Goal: Answer question/provide support: Share knowledge or assist other users

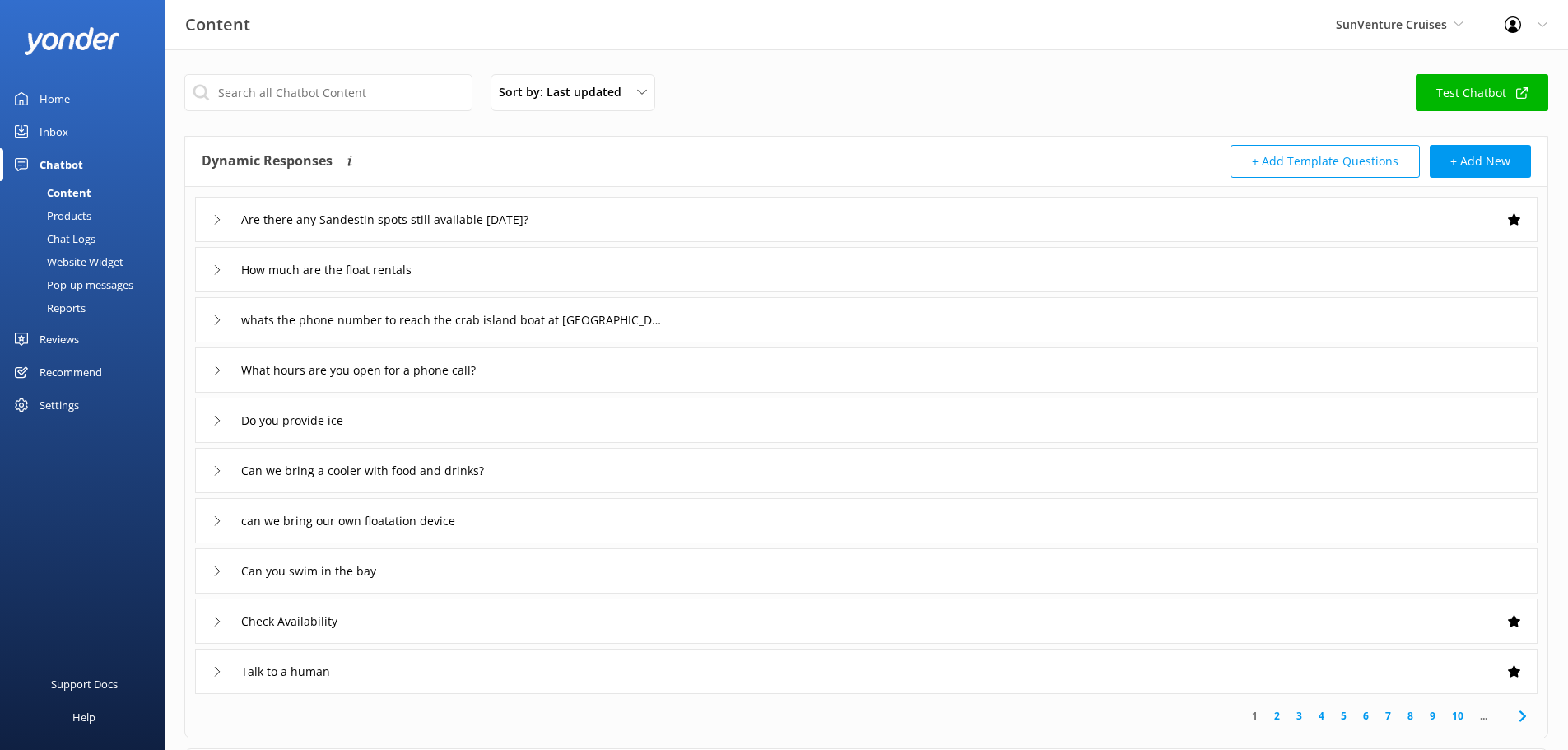
click at [1436, 30] on span "SunVenture Cruises" at bounding box center [1391, 24] width 111 height 16
click at [1389, 112] on link "SunVenture Cruises" at bounding box center [1398, 109] width 165 height 39
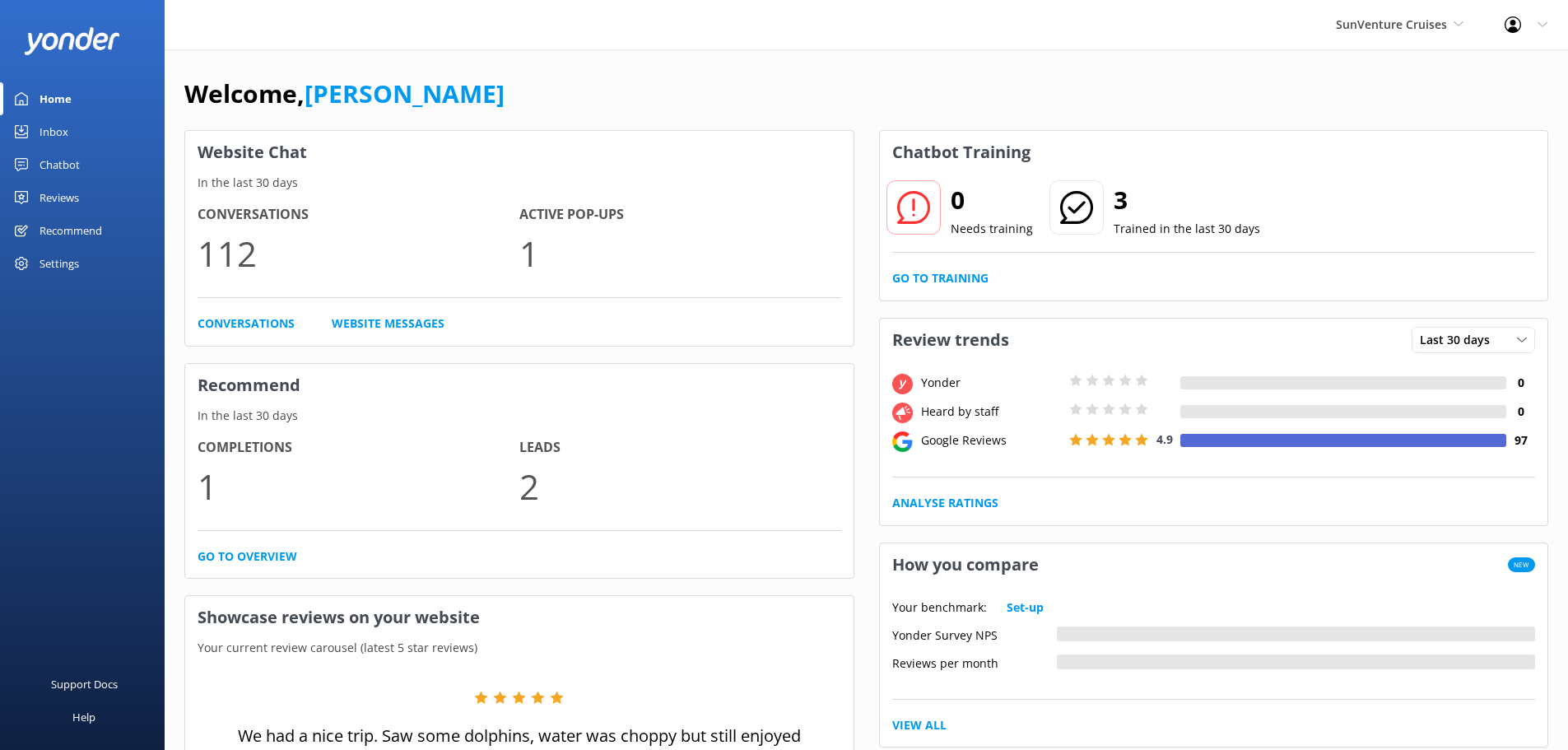
click at [1364, 37] on div "SunVenture Cruises SunQuest Cruises SunVenture Cruises" at bounding box center [1399, 24] width 169 height 49
click at [1364, 62] on link "SunQuest Cruises" at bounding box center [1398, 69] width 165 height 39
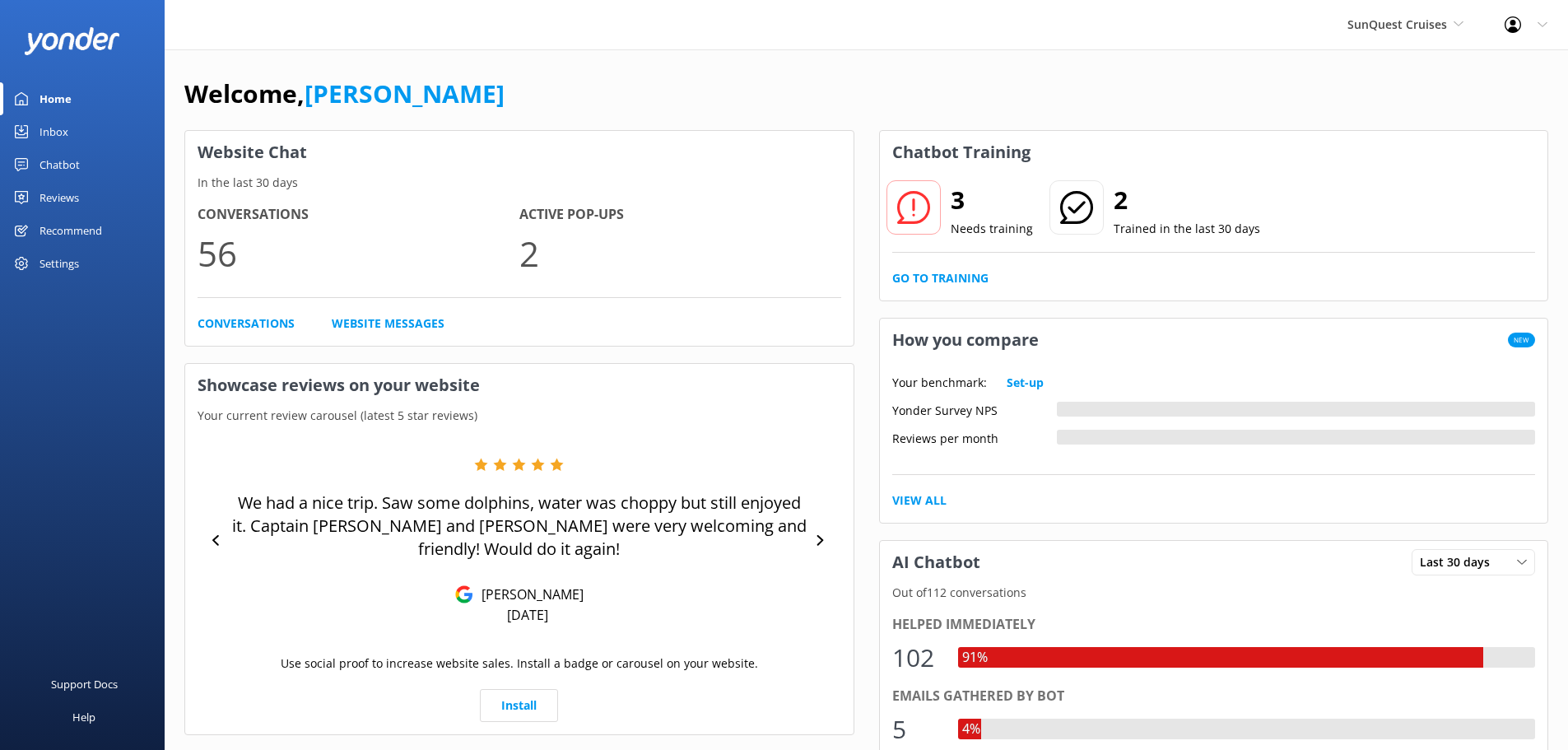
click at [59, 128] on div "Inbox" at bounding box center [54, 131] width 29 height 33
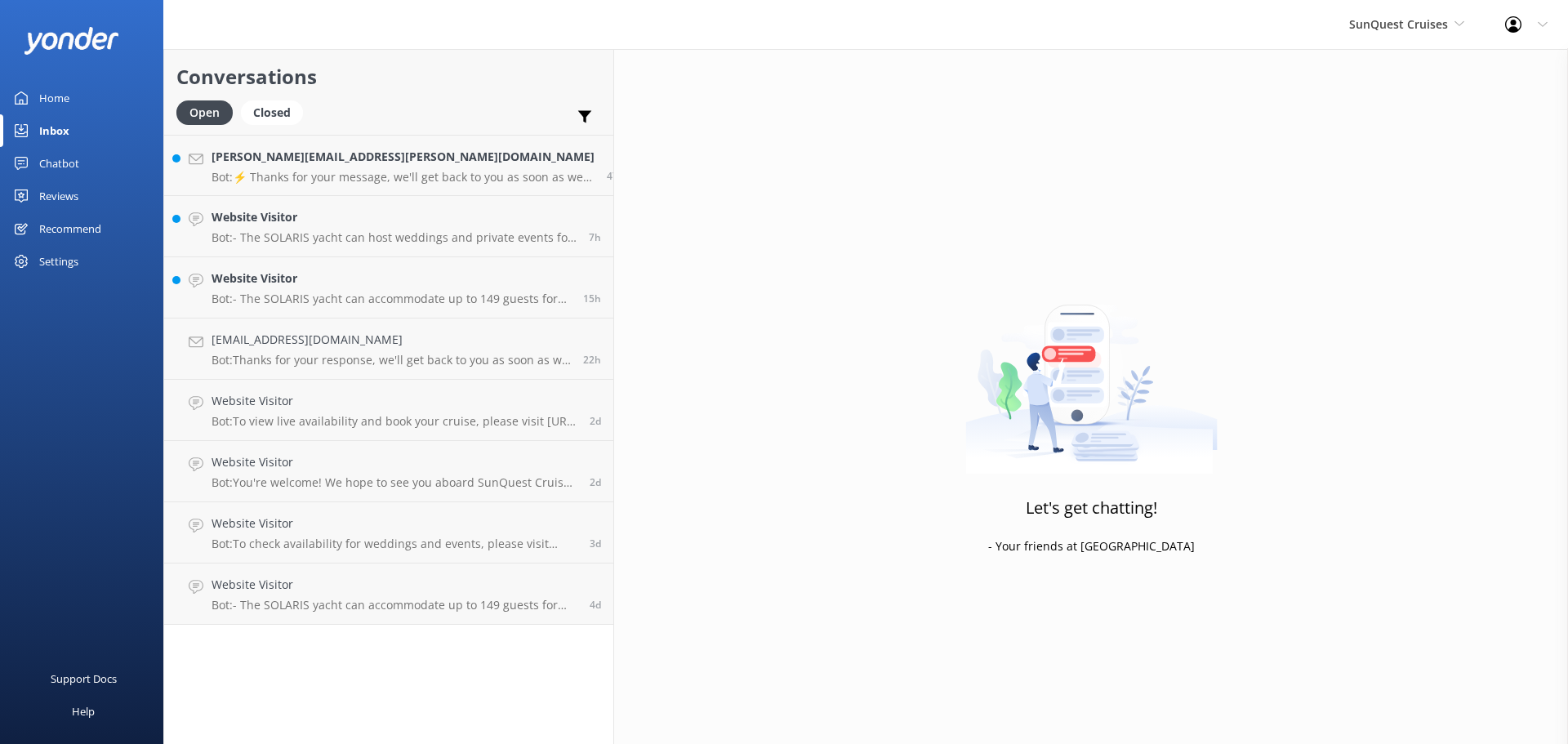
click at [98, 101] on link "Home" at bounding box center [81, 97] width 164 height 33
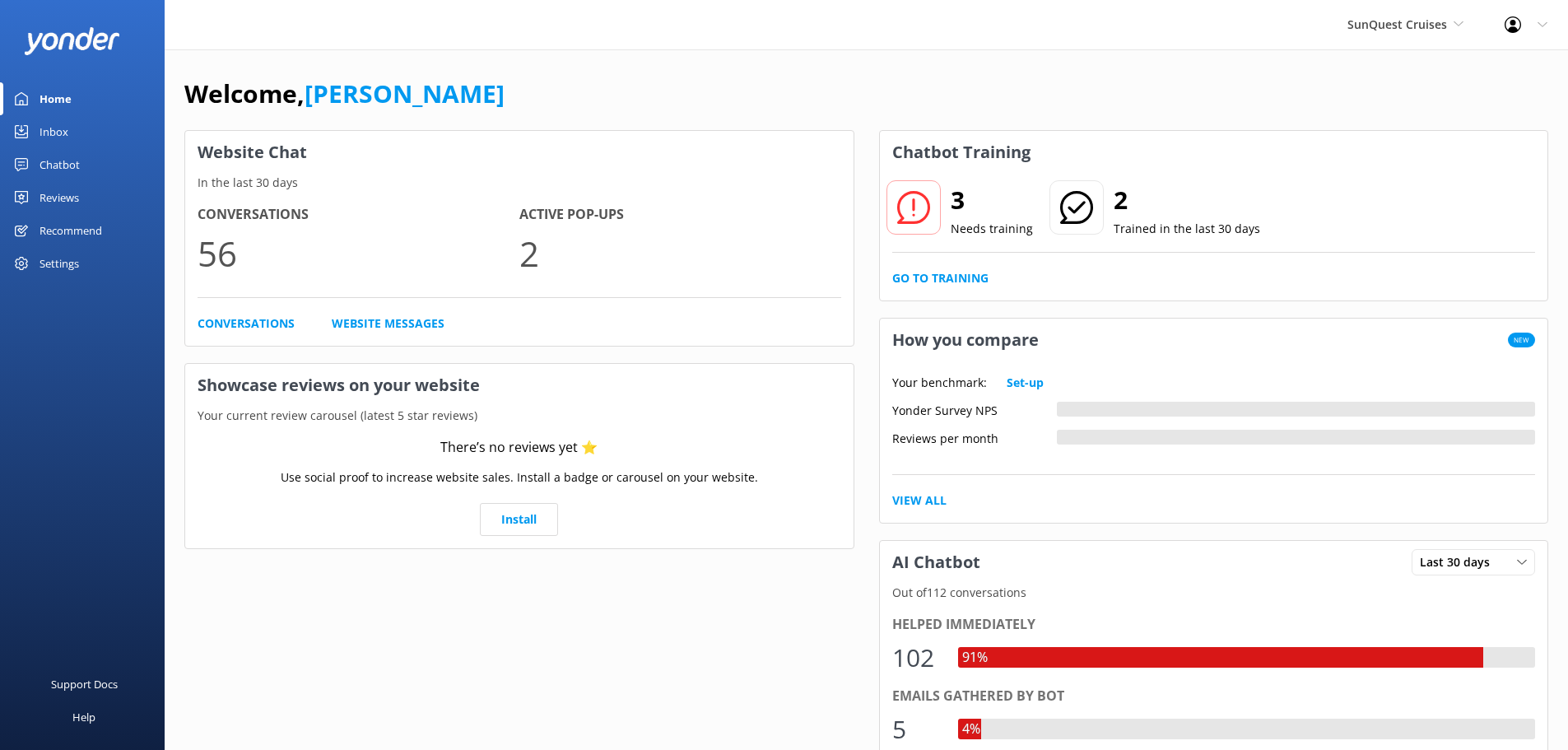
click at [971, 275] on link "Go to Training" at bounding box center [940, 278] width 96 height 18
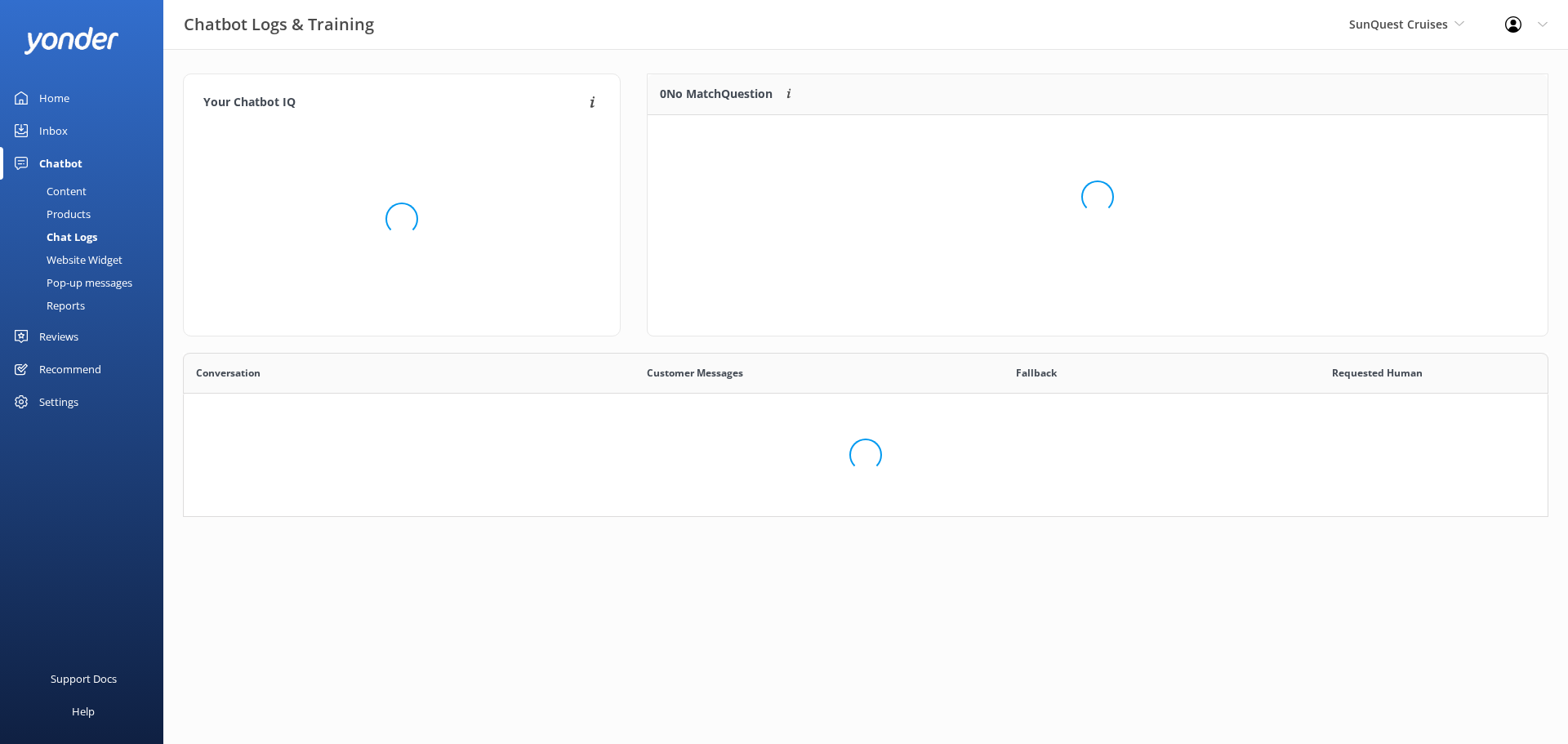
scroll to position [560, 1339]
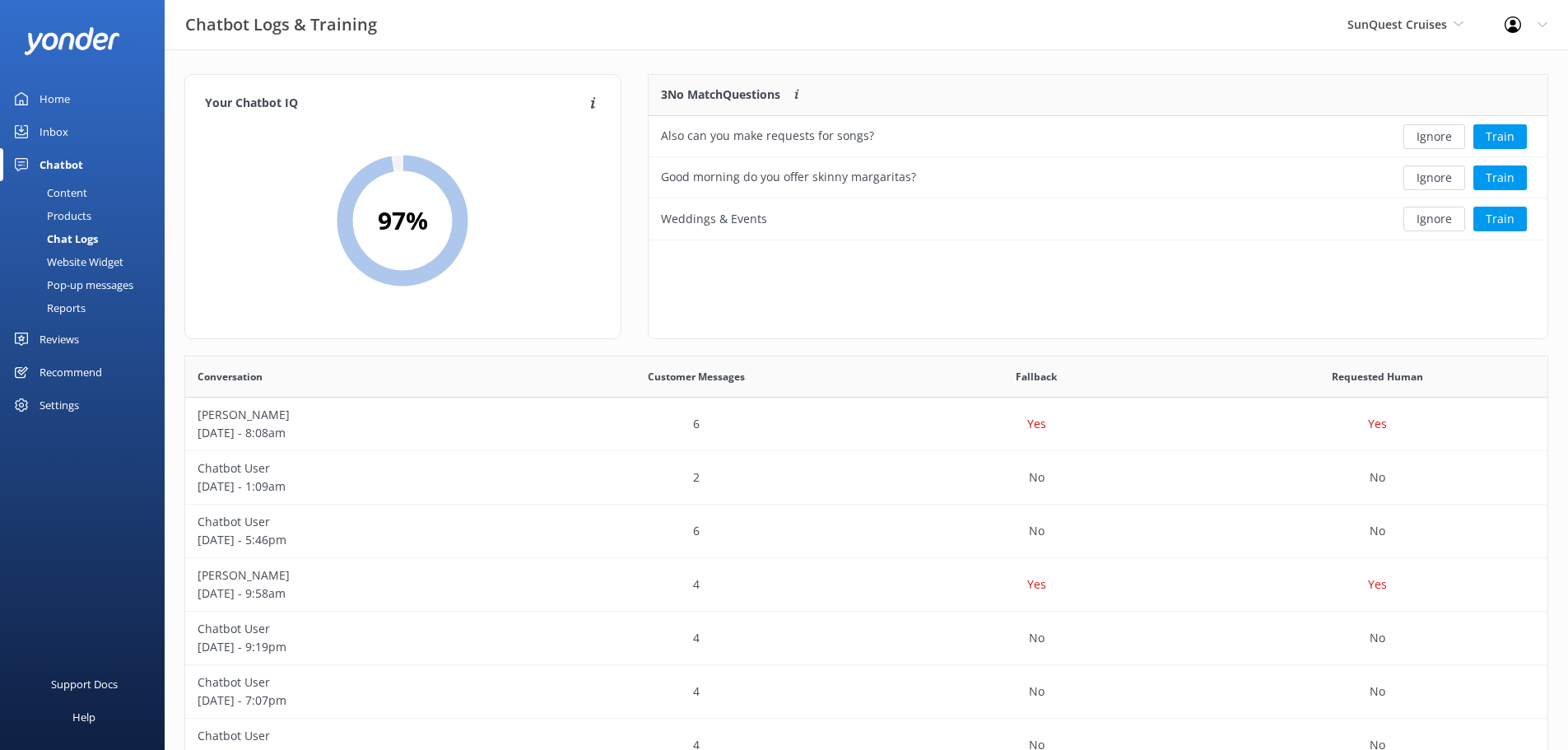
click at [1502, 137] on button "Train" at bounding box center [1500, 136] width 54 height 25
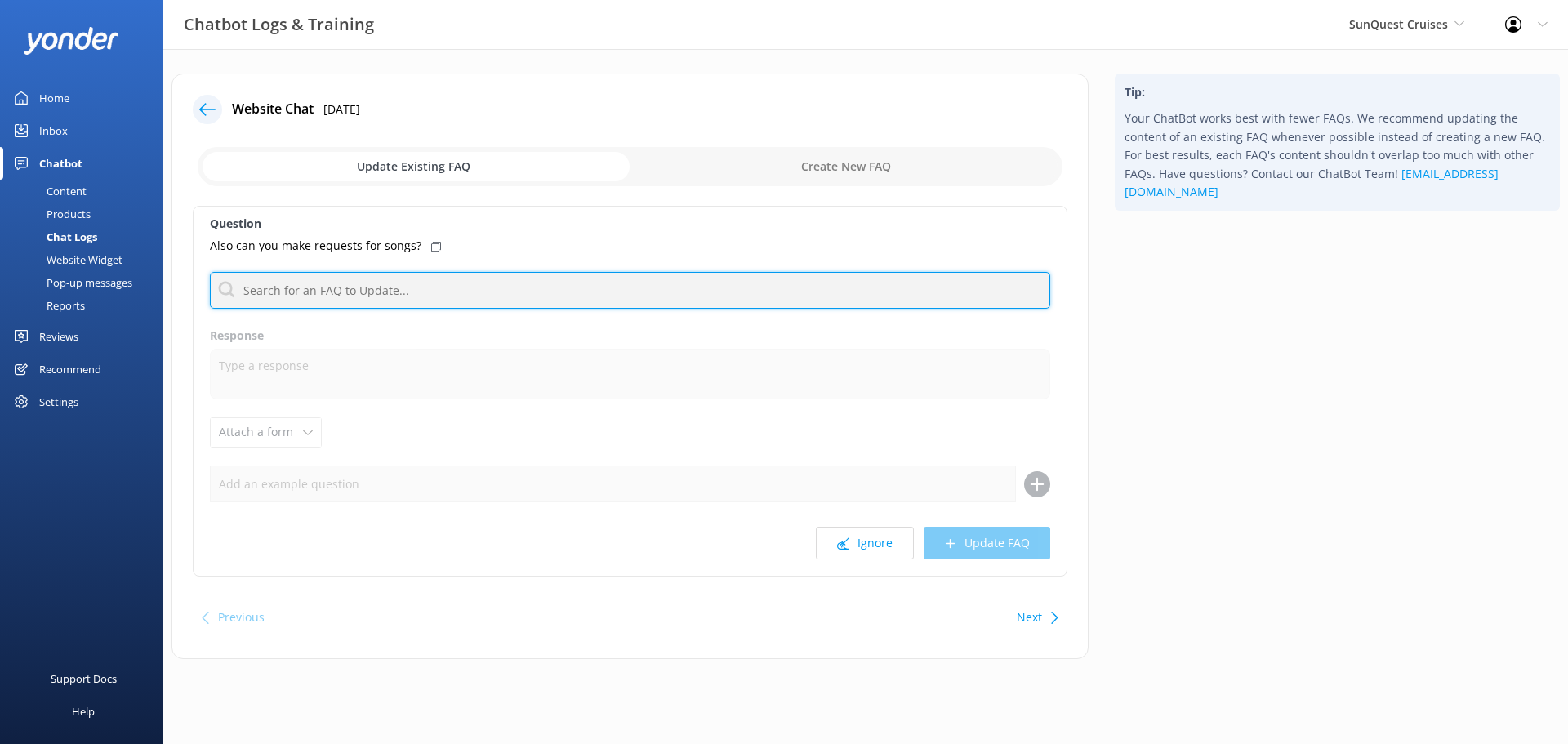
click at [329, 291] on input "text" at bounding box center [630, 290] width 841 height 37
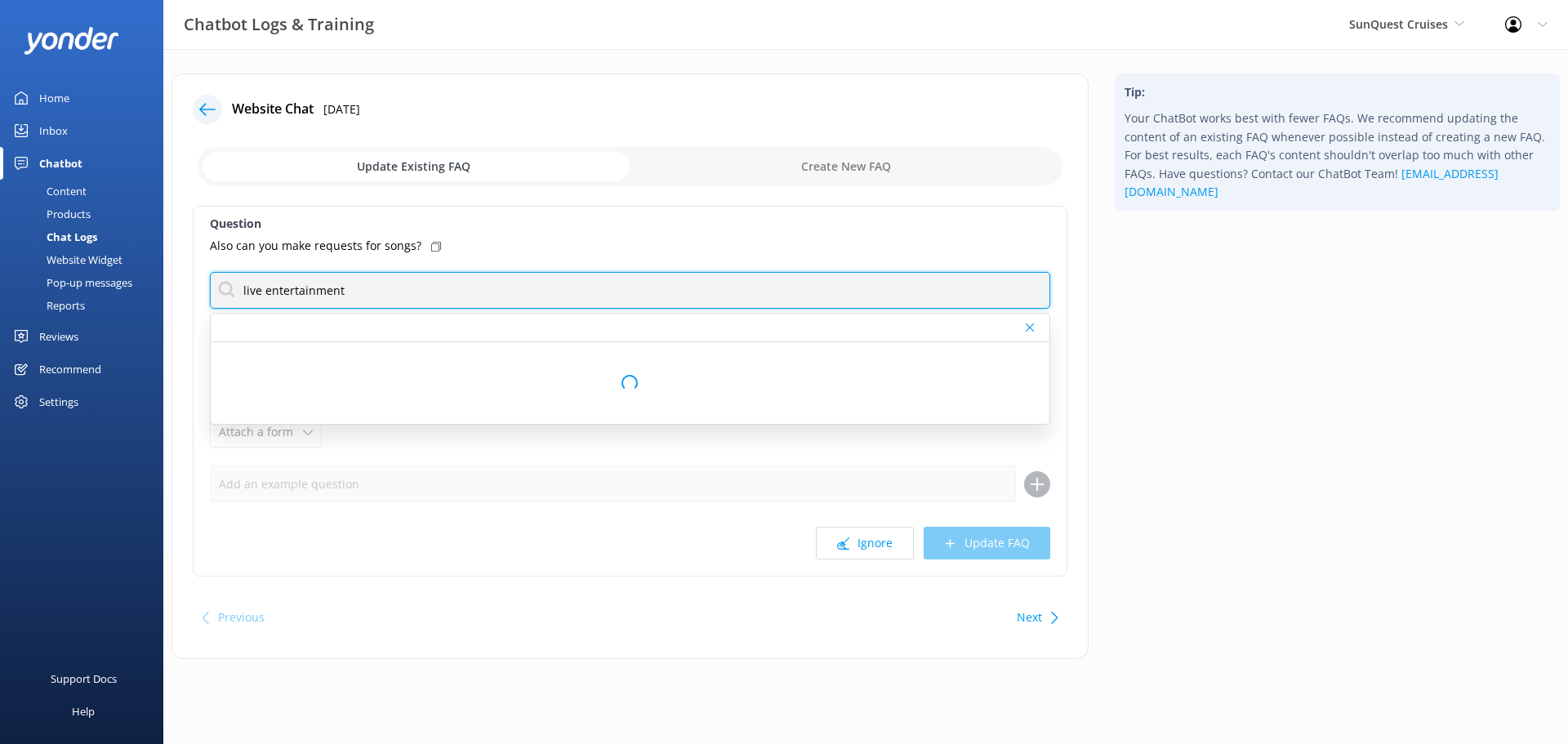
type input "live entertainment"
drag, startPoint x: 326, startPoint y: 294, endPoint x: 204, endPoint y: 297, distance: 122.0
click at [204, 297] on div "Question Also can you make requests for songs? live entertainment No FAQs avail…" at bounding box center [630, 391] width 874 height 371
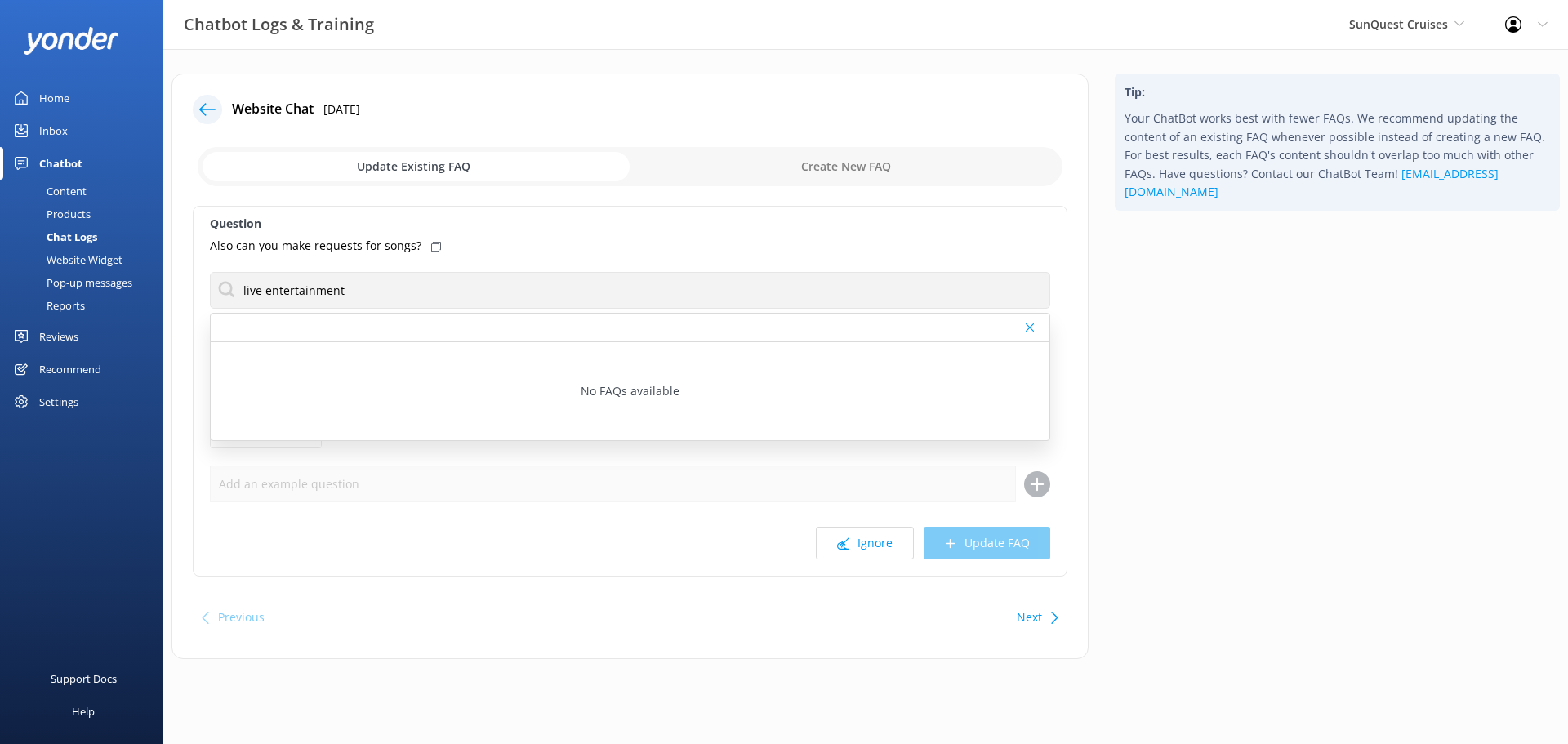
click at [452, 268] on div "Question Also can you make requests for songs? live entertainment No FAQs avail…" at bounding box center [630, 391] width 874 height 371
click at [1035, 324] on div at bounding box center [1031, 327] width 12 height 10
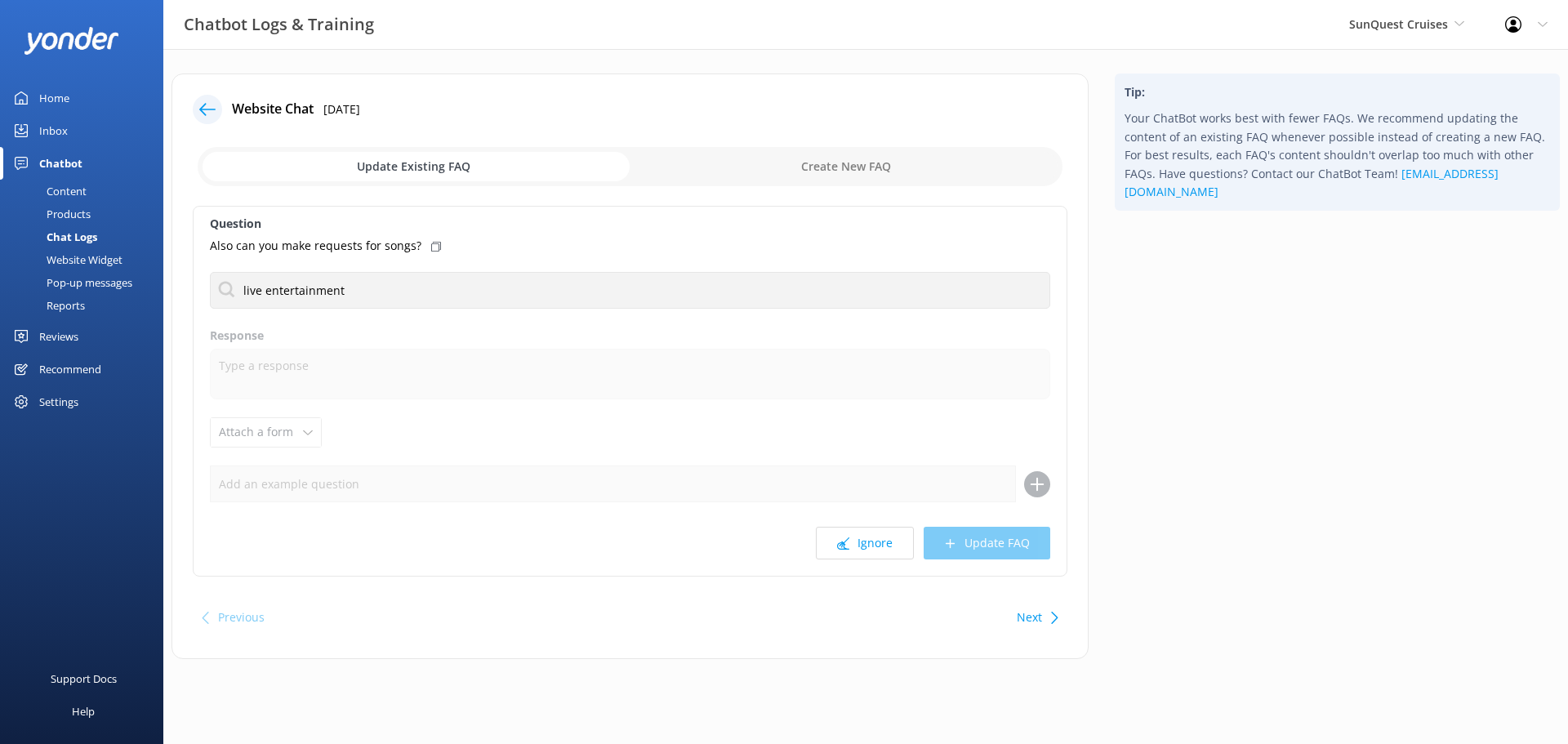
click at [769, 165] on input "checkbox" at bounding box center [629, 166] width 865 height 39
checkbox input "true"
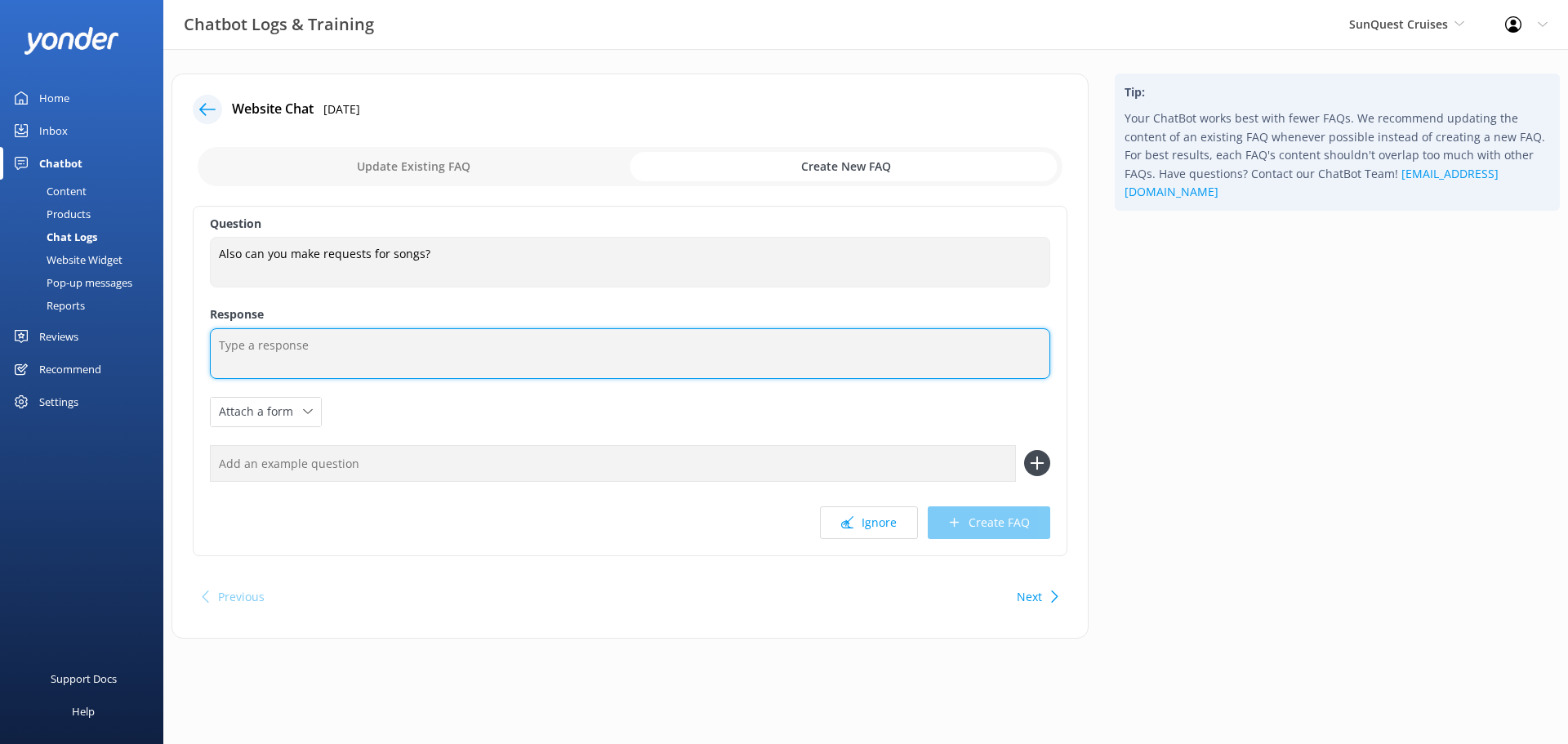
click at [330, 357] on textarea at bounding box center [630, 353] width 841 height 50
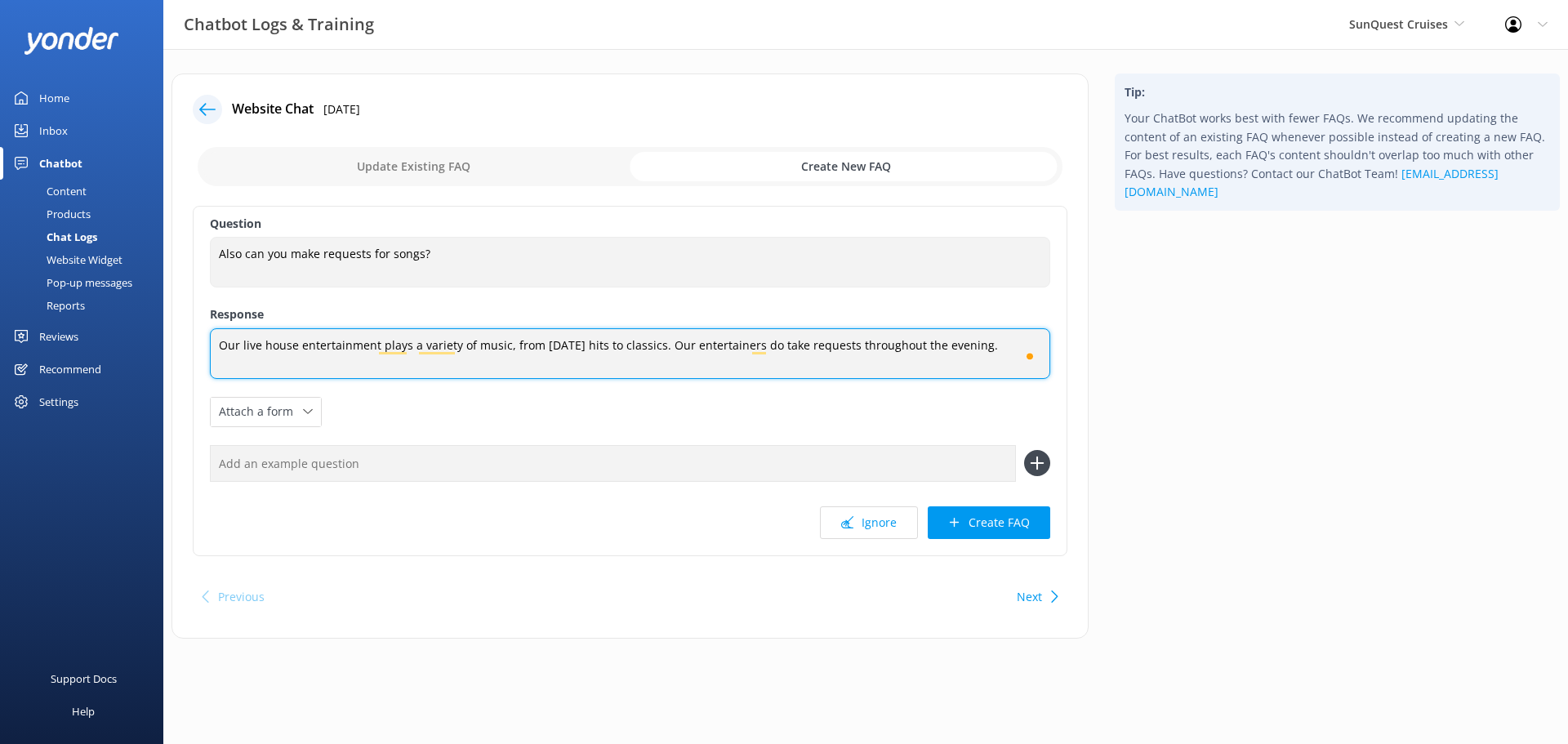
click at [675, 348] on textarea "Our live house entertainment plays a variety of music, from today's hits to cla…" at bounding box center [630, 353] width 841 height 50
type textarea "Our live house entertainment plays a variety of music, from today's hits to cla…"
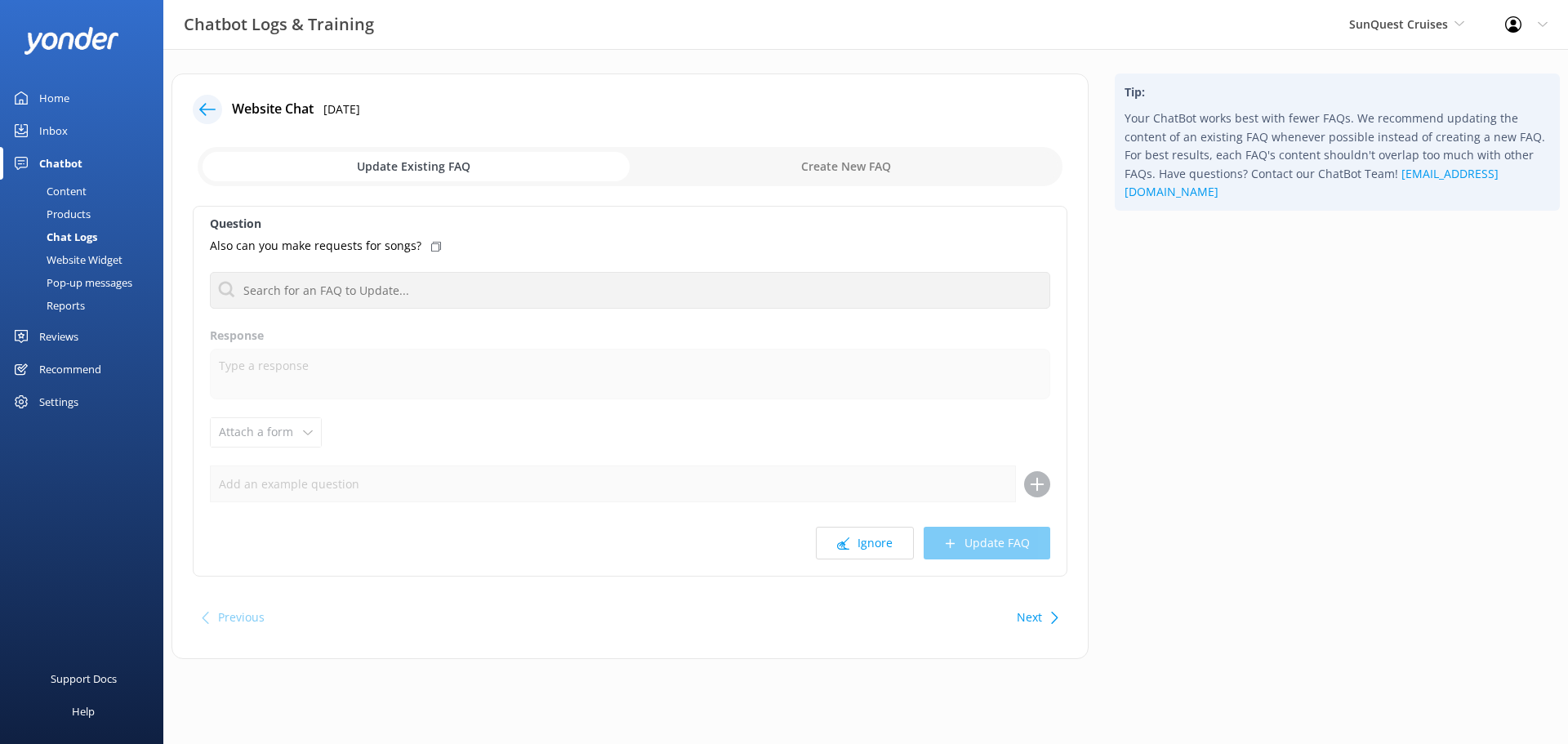
click at [778, 168] on input "checkbox" at bounding box center [629, 166] width 865 height 39
checkbox input "true"
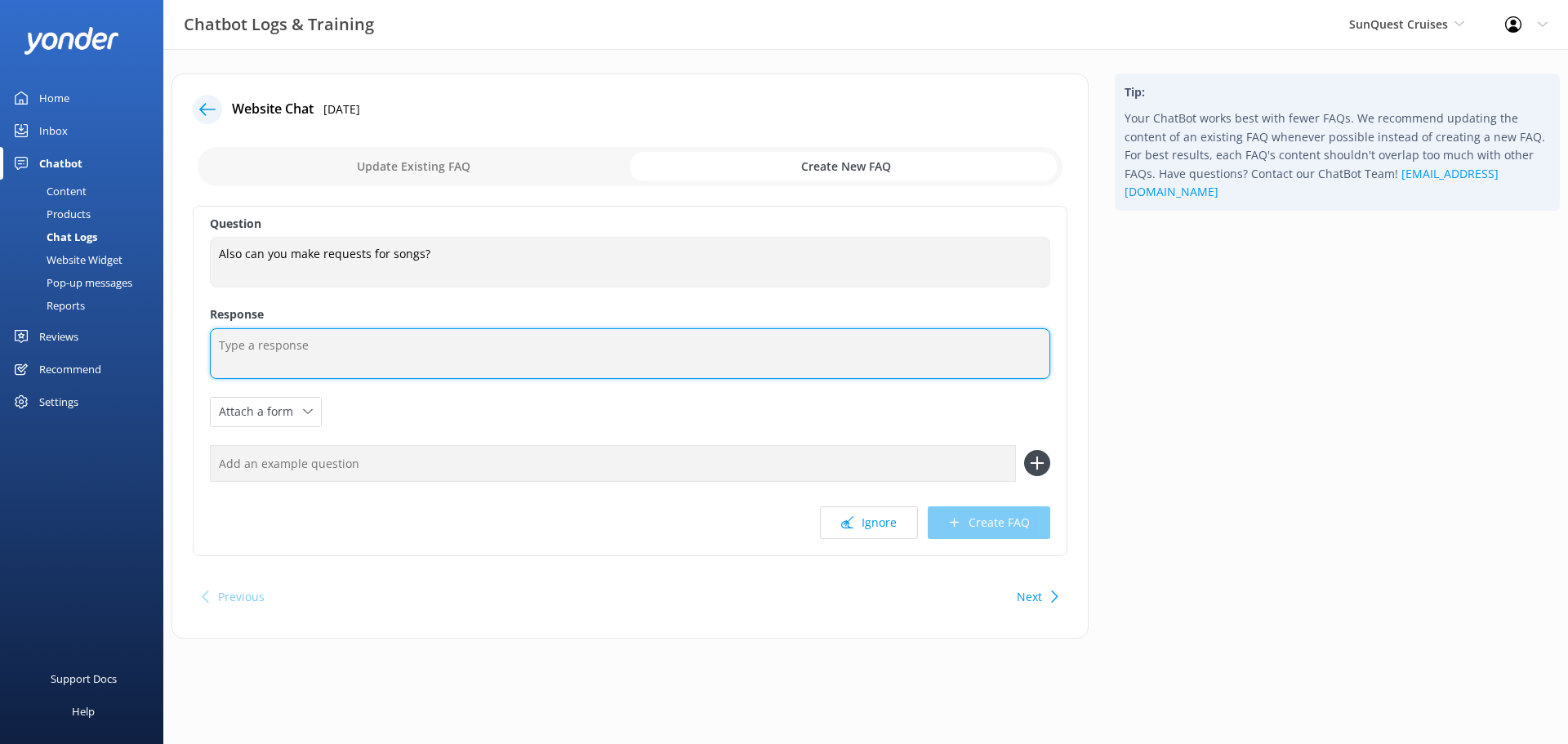
click at [455, 364] on textarea at bounding box center [630, 353] width 841 height 50
paste textarea "Our live musicians play a diverse mix of music, from new releases to classic tu…"
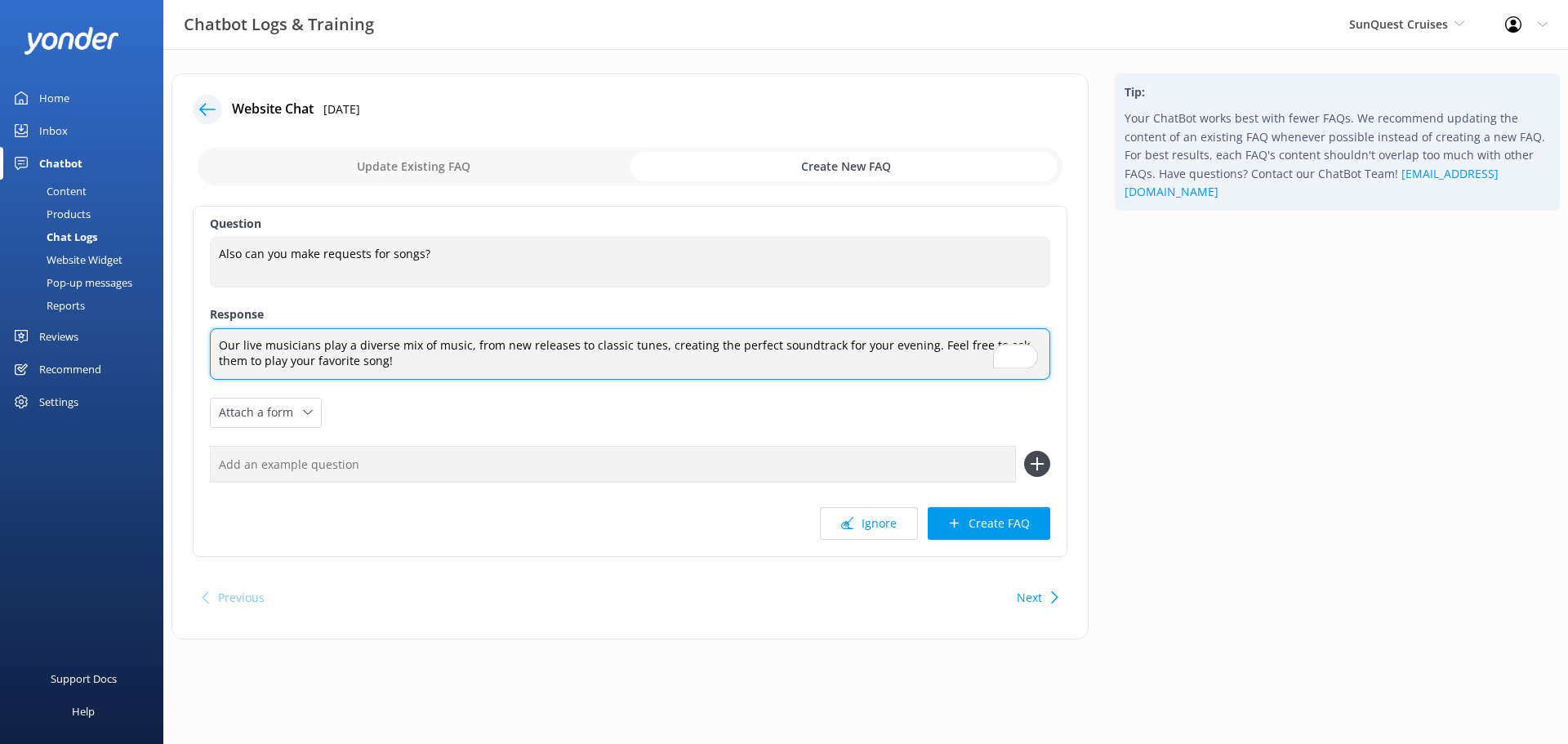
type textarea "Our live musicians play a diverse mix of music, from new releases to classic tu…"
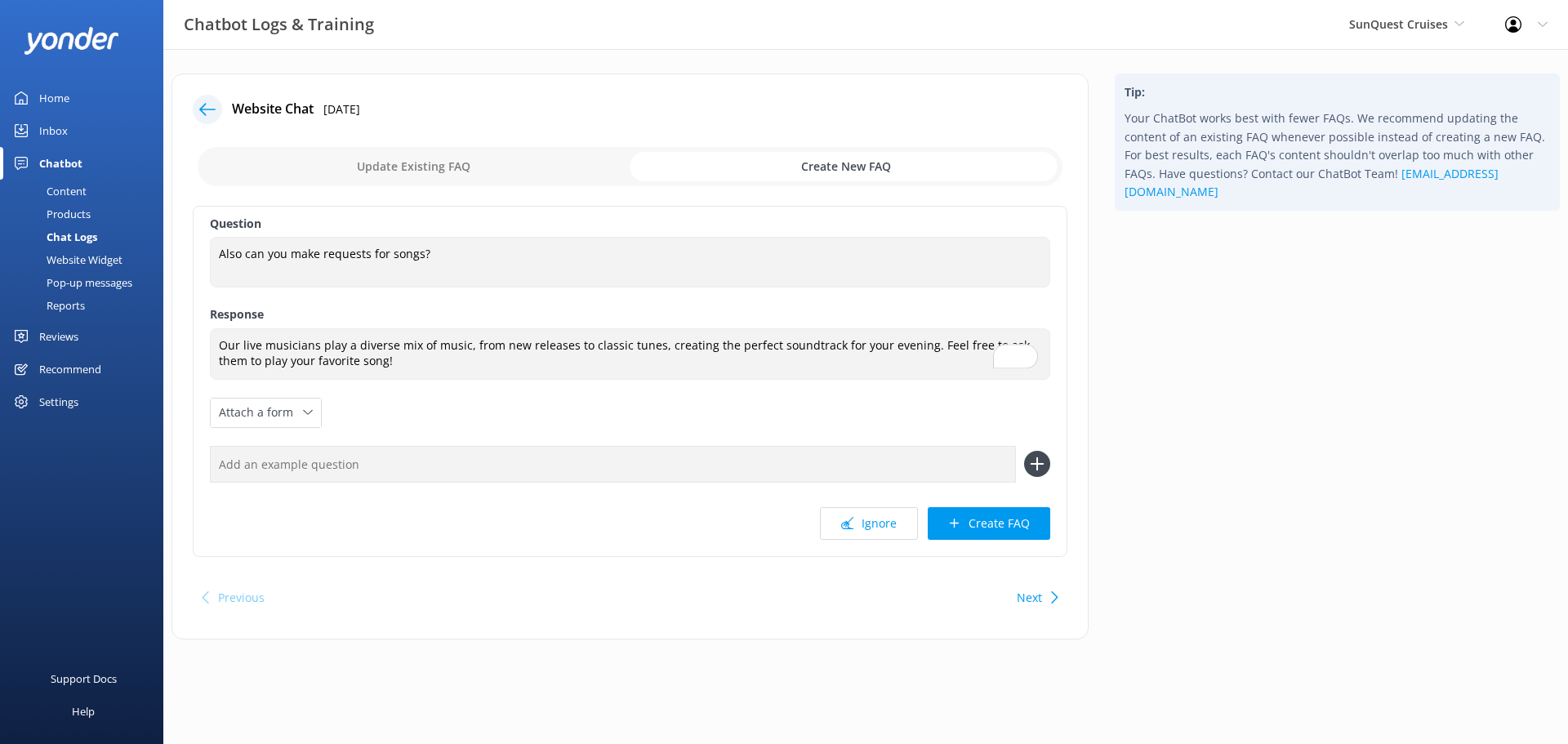
click at [998, 530] on button "Create FAQ" at bounding box center [988, 523] width 122 height 33
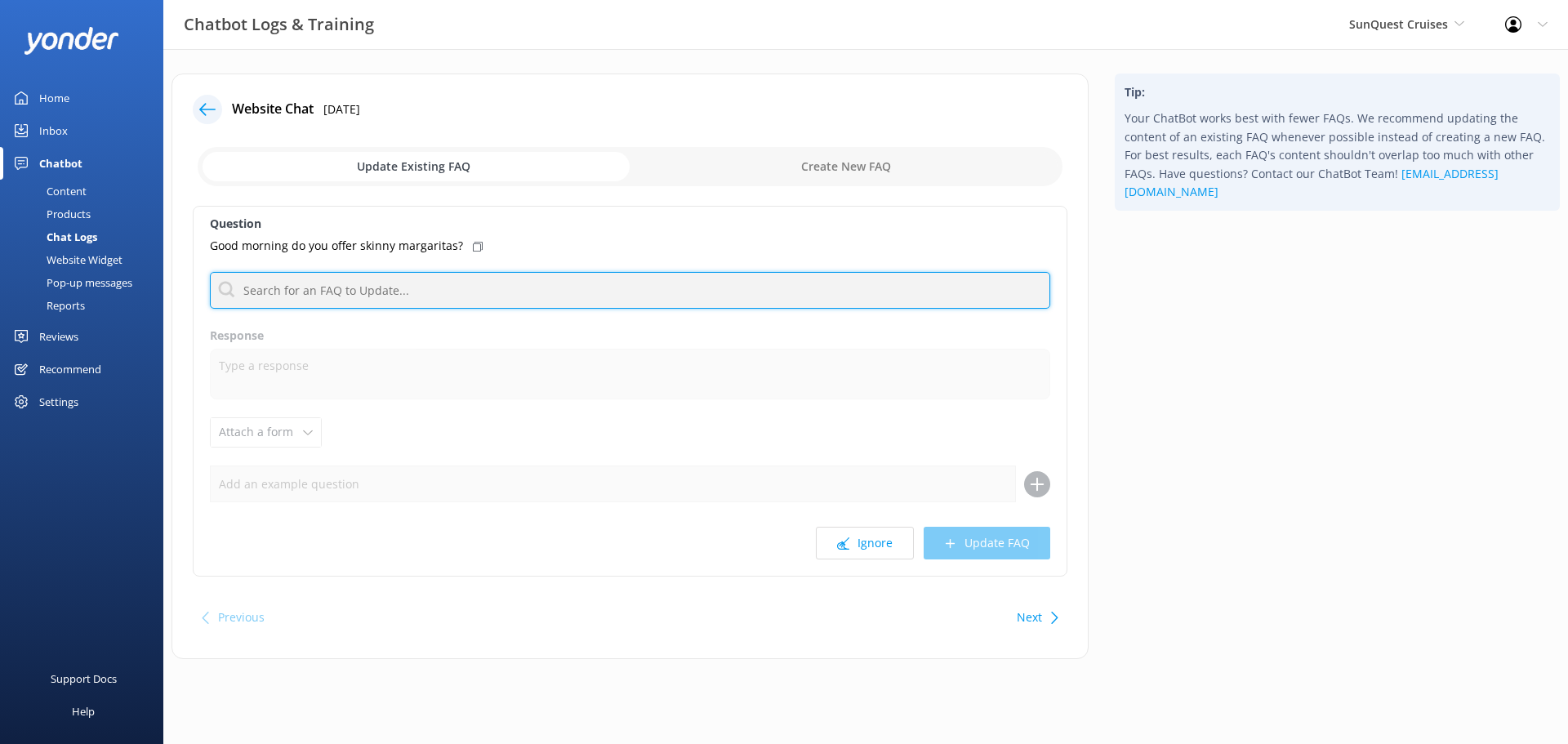
click at [434, 292] on input "text" at bounding box center [630, 290] width 841 height 37
click at [434, 292] on input "bar" at bounding box center [630, 290] width 841 height 37
drag, startPoint x: 322, startPoint y: 291, endPoint x: 289, endPoint y: 292, distance: 33.0
click at [316, 291] on input "bar" at bounding box center [630, 290] width 841 height 37
drag, startPoint x: 288, startPoint y: 292, endPoint x: 219, endPoint y: 292, distance: 69.0
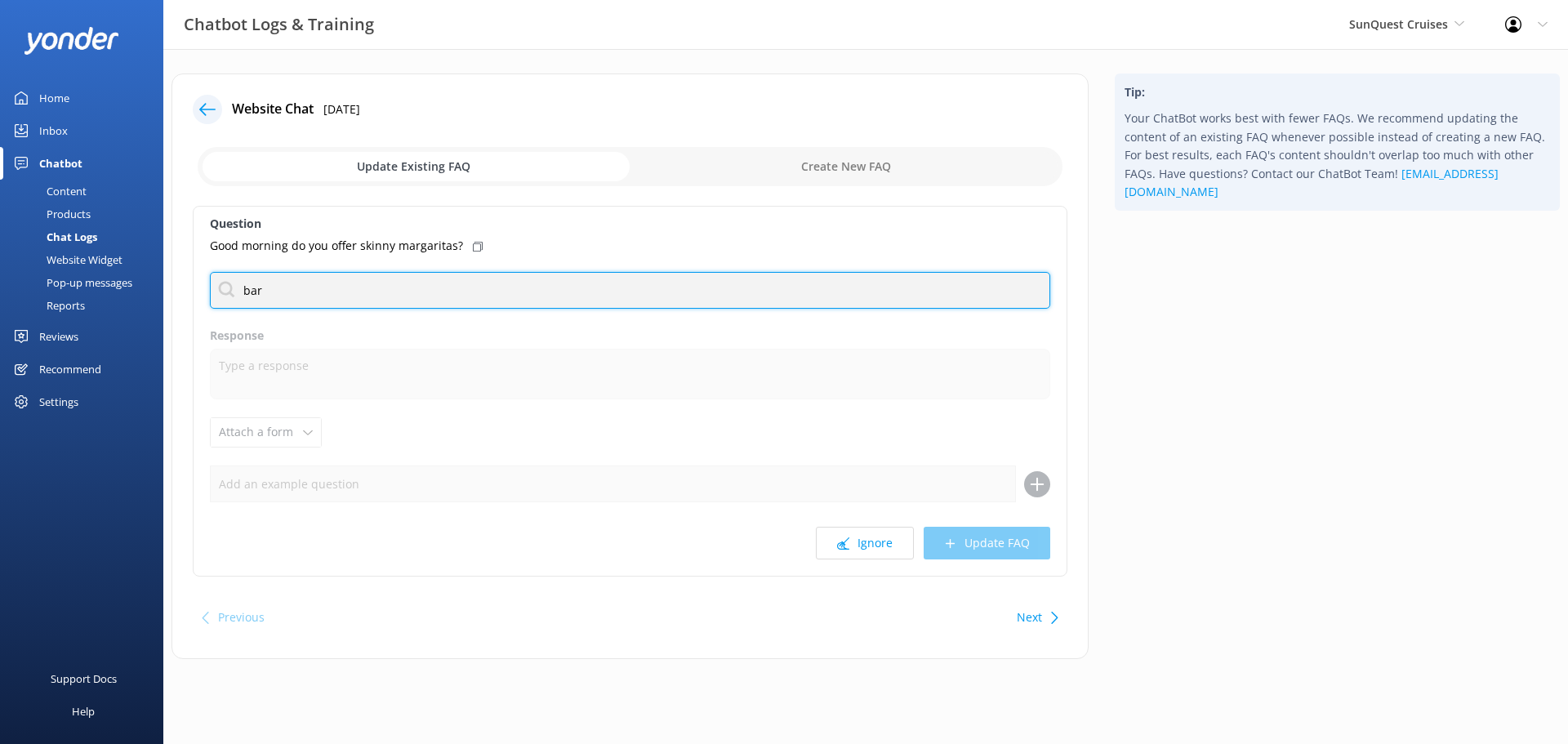
click at [219, 292] on input "bar" at bounding box center [630, 290] width 841 height 37
type input "b"
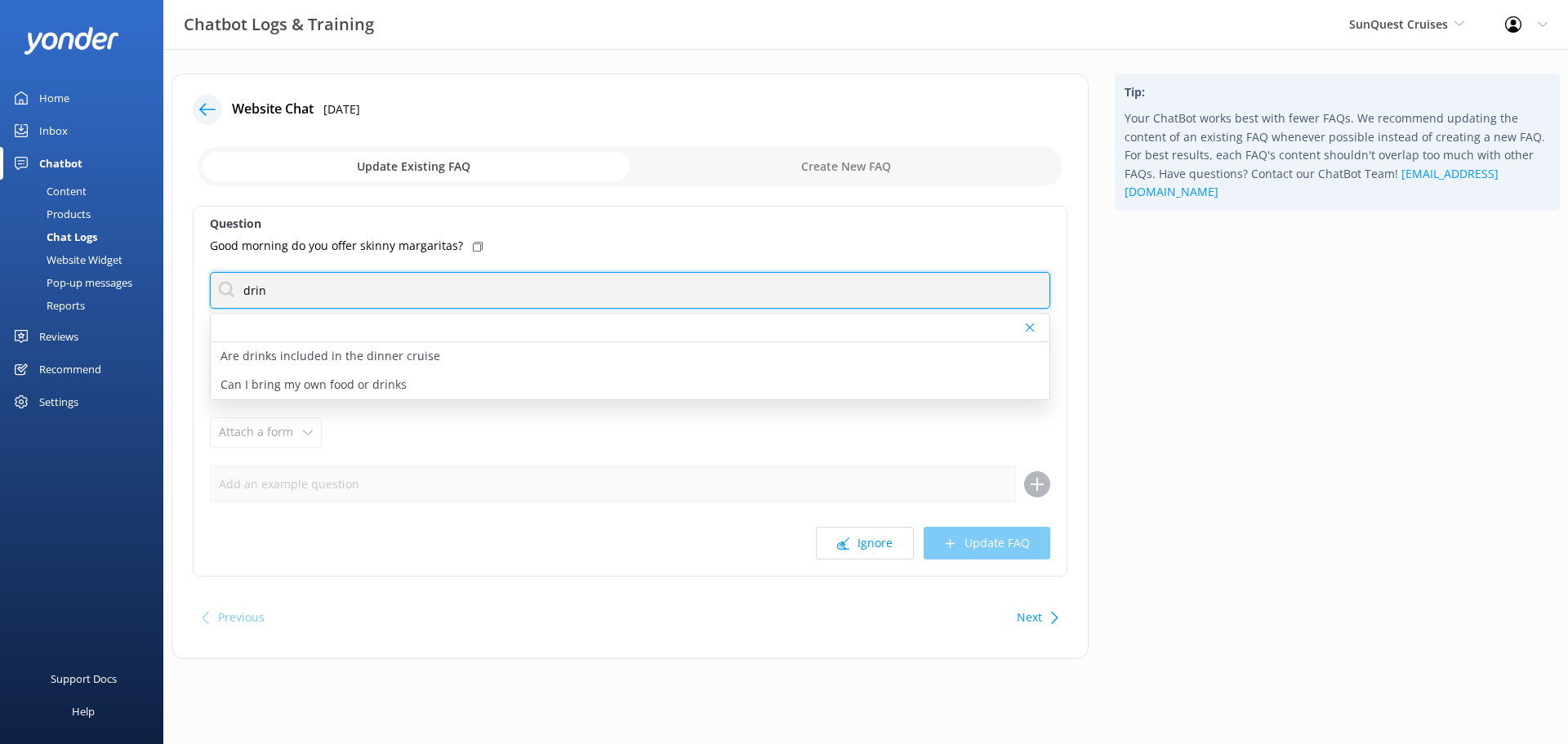
type input "drin"
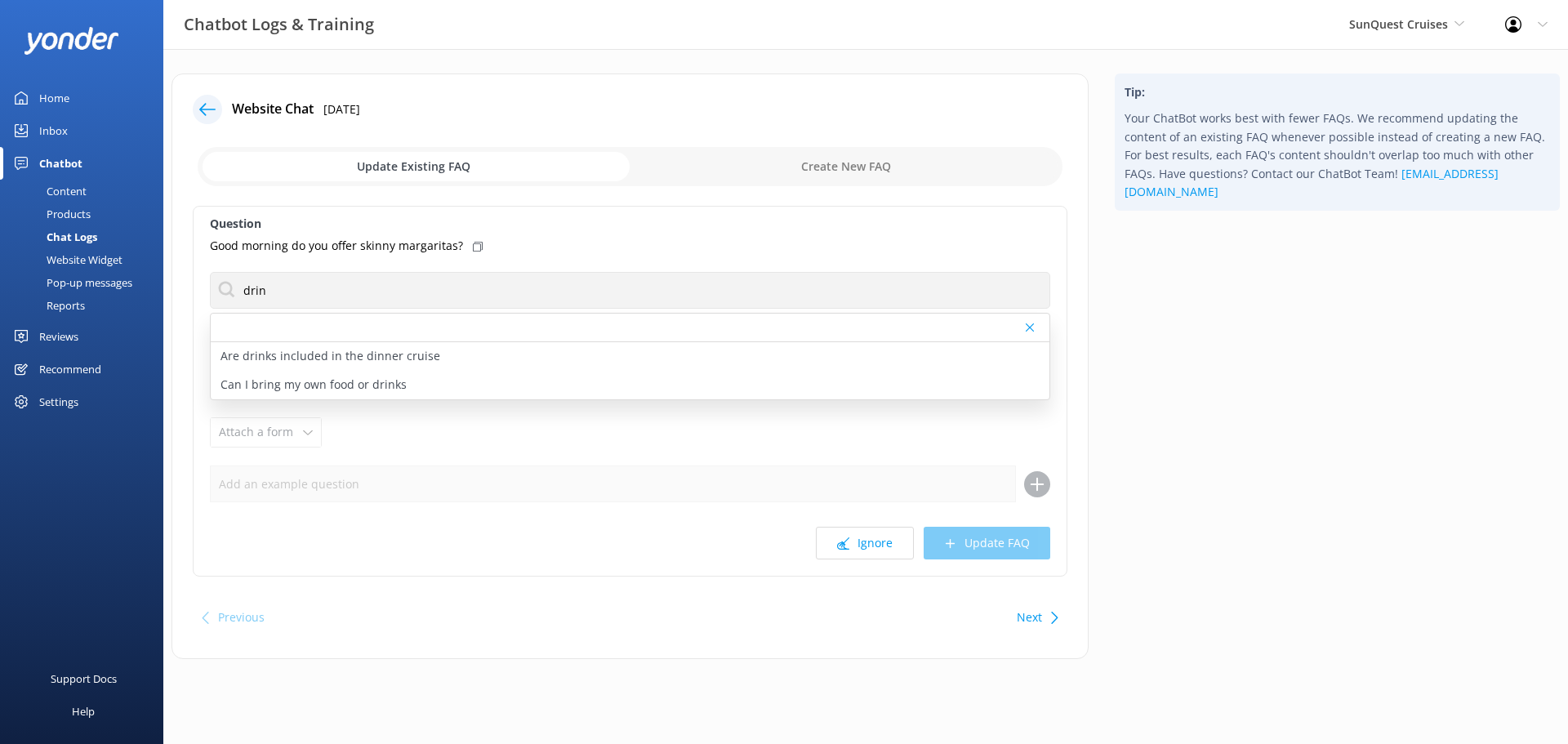
click at [308, 350] on p "Are drinks included in the dinner cruise" at bounding box center [330, 356] width 219 height 18
type textarea "Iced tea, coffee, and water are included with your Dinner Cruise ticket. A full…"
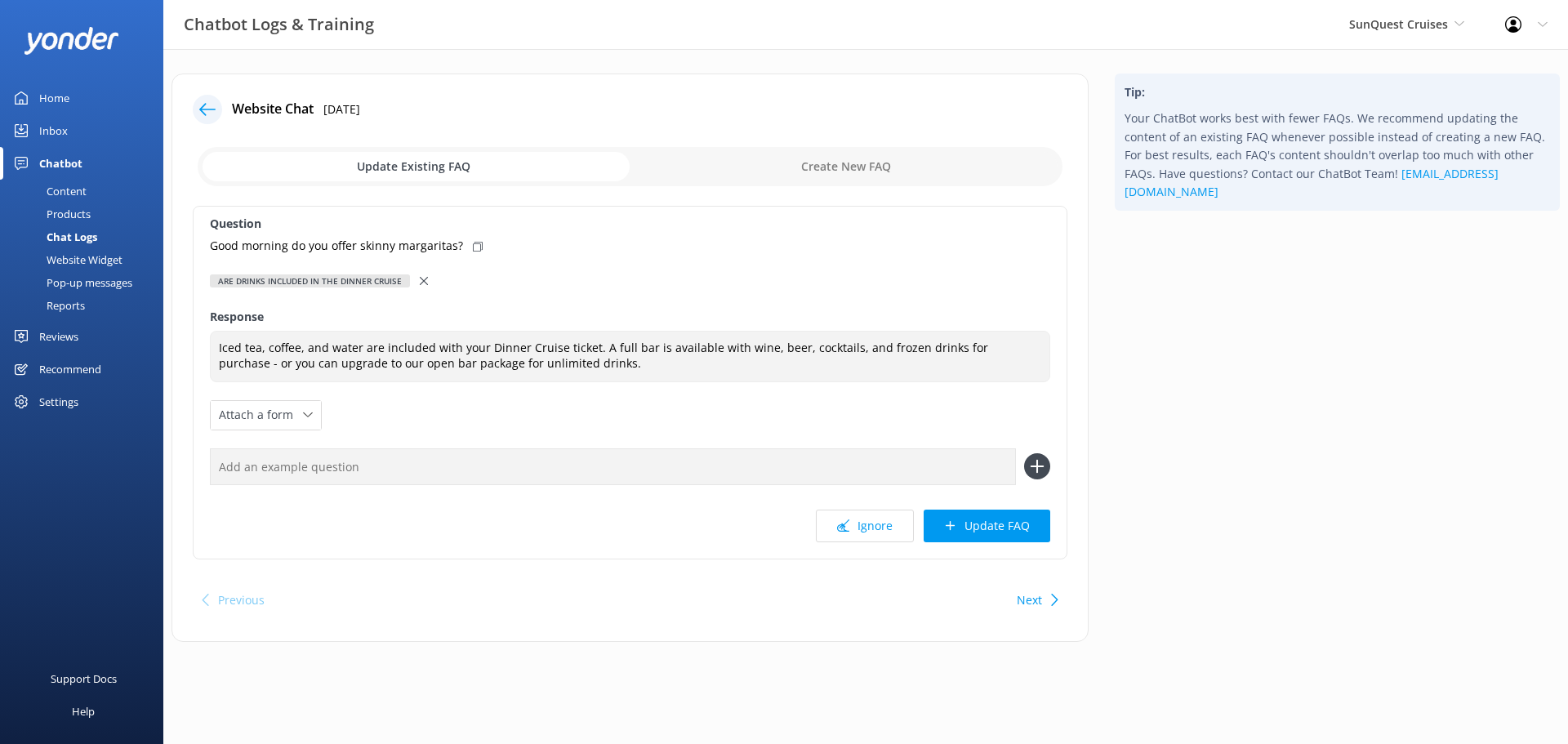
click at [989, 533] on button "Update FAQ" at bounding box center [987, 525] width 127 height 33
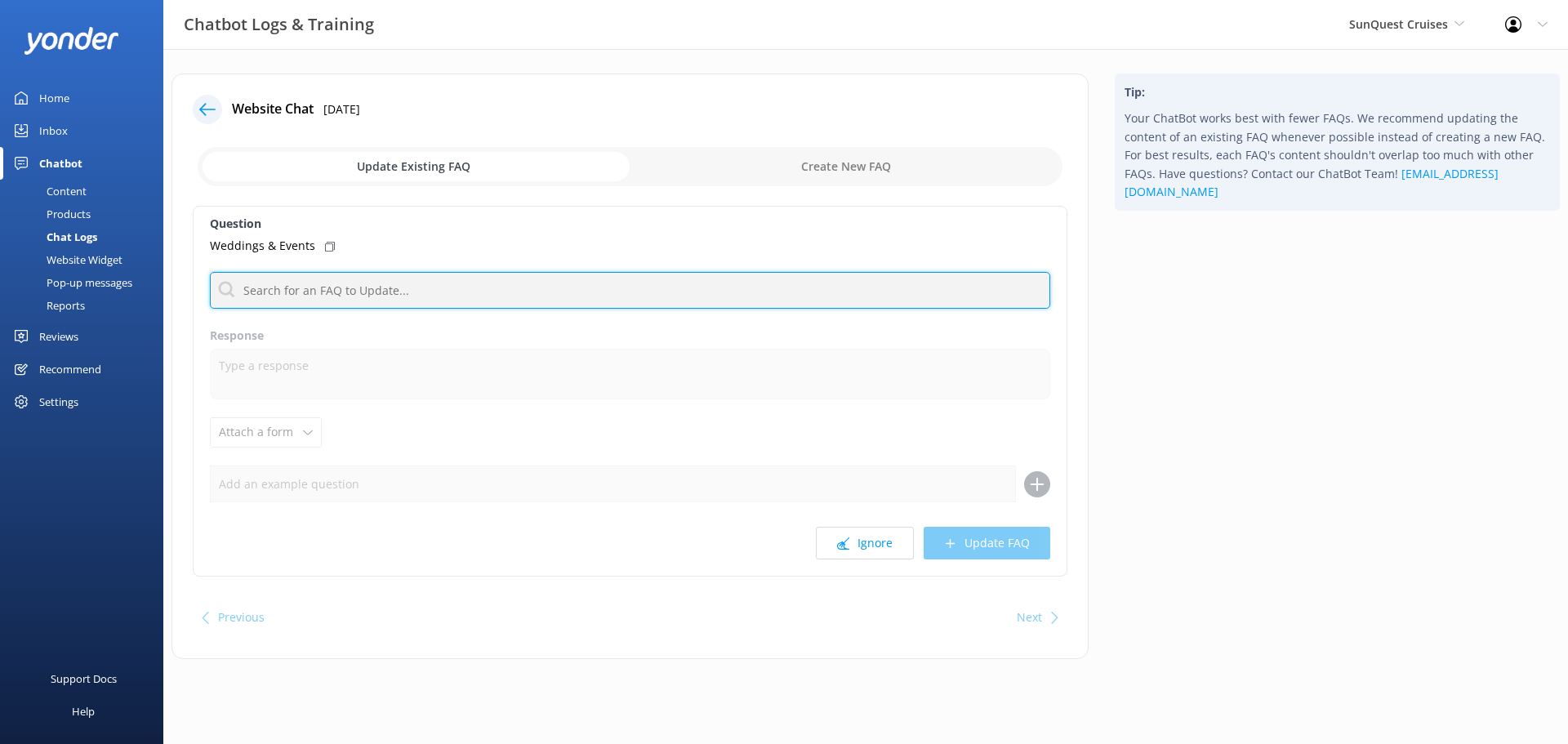
click at [342, 283] on input "text" at bounding box center [630, 290] width 841 height 37
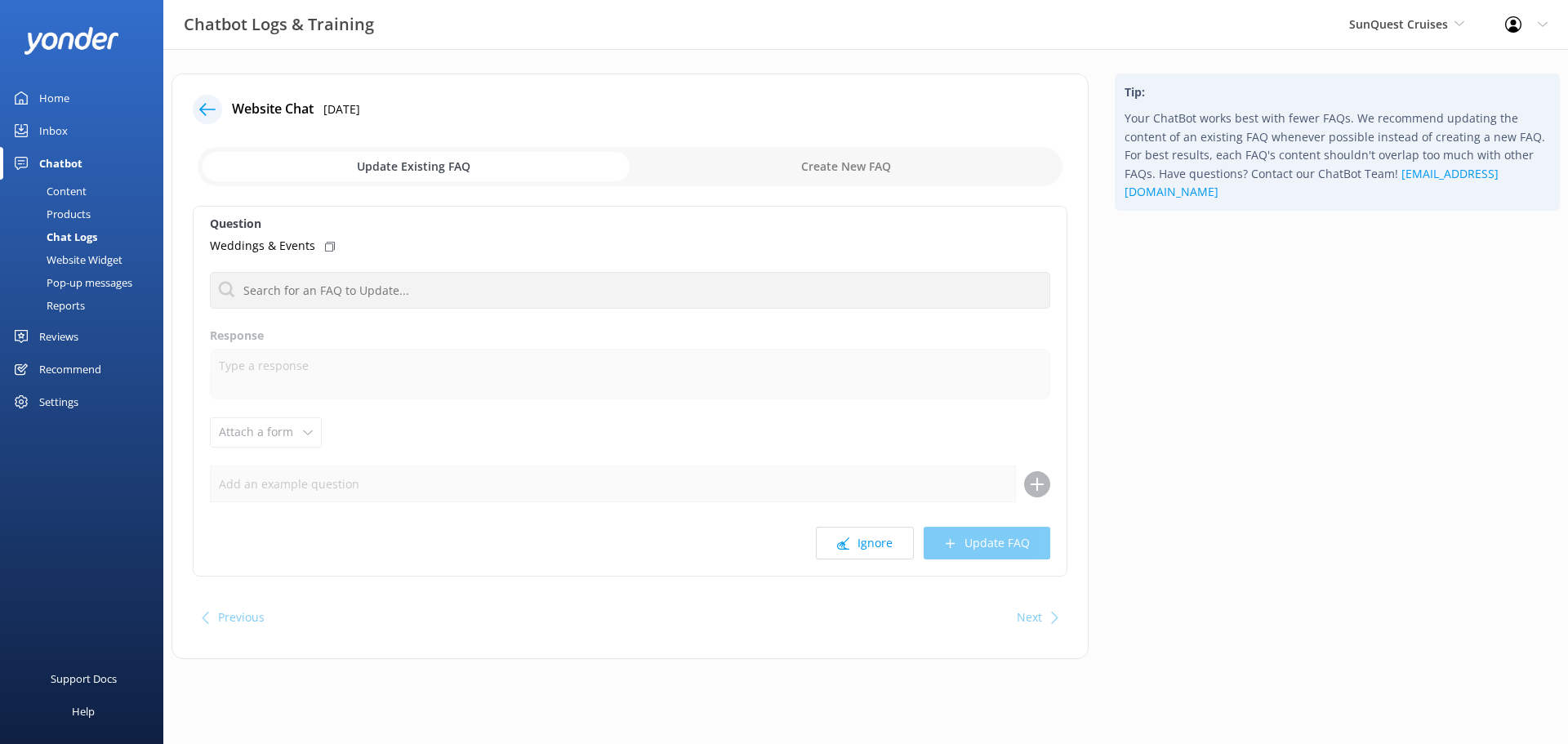
click at [488, 311] on div "Question Weddings & Events Are drinks included in the dinner cruise Can I bring…" at bounding box center [630, 391] width 874 height 371
click at [867, 539] on button "Ignore" at bounding box center [865, 542] width 98 height 33
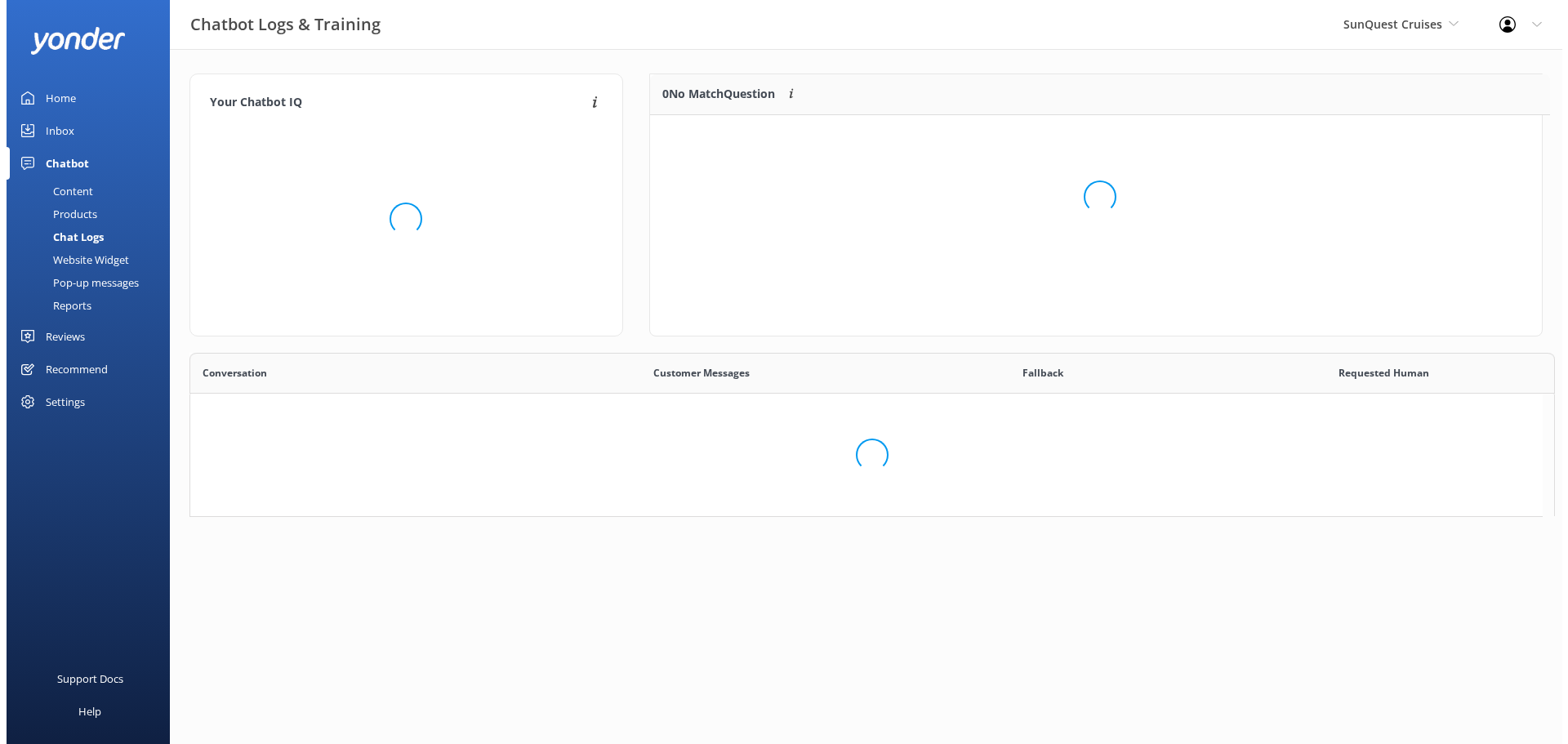
scroll to position [192, 880]
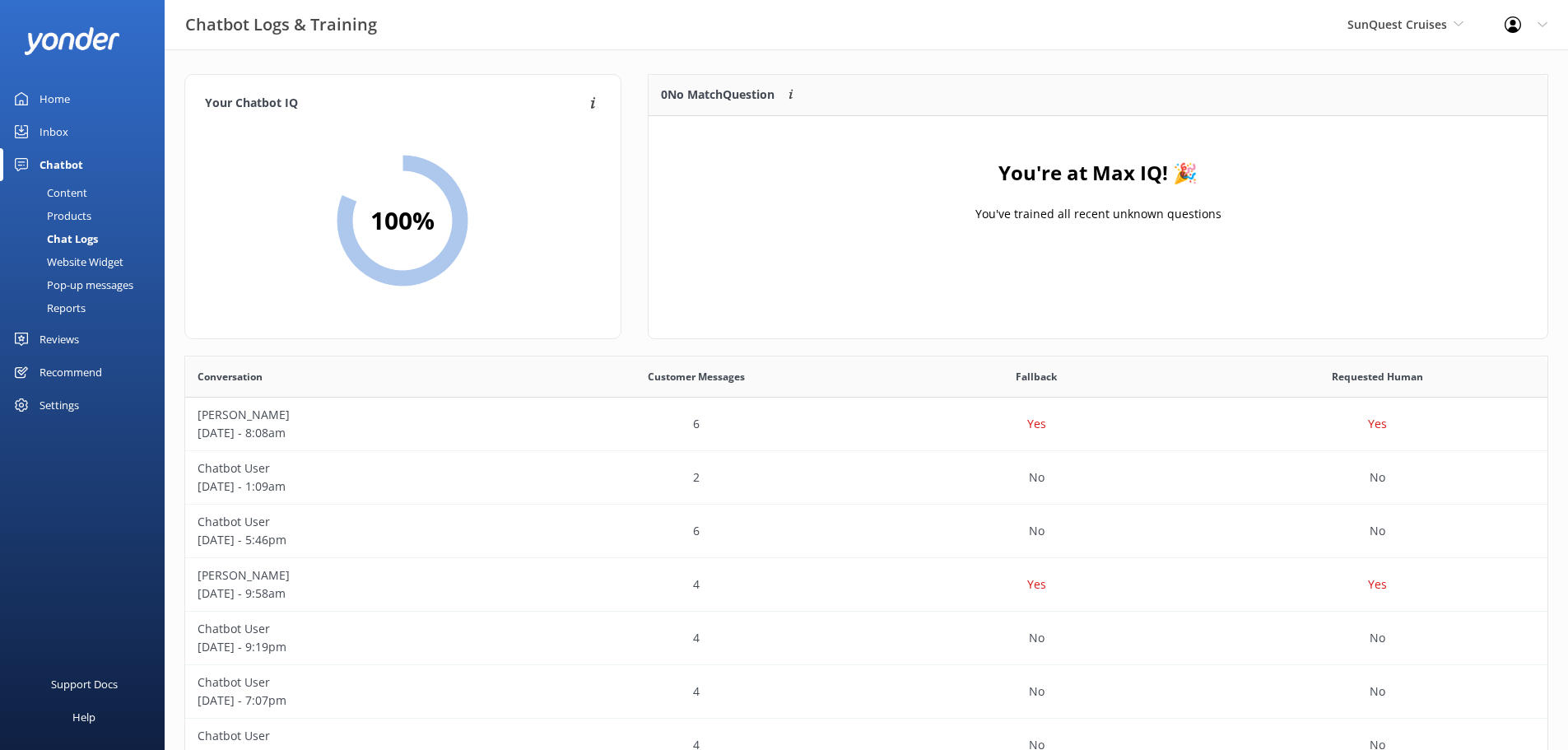
click at [68, 162] on div "Chatbot" at bounding box center [61, 164] width 44 height 33
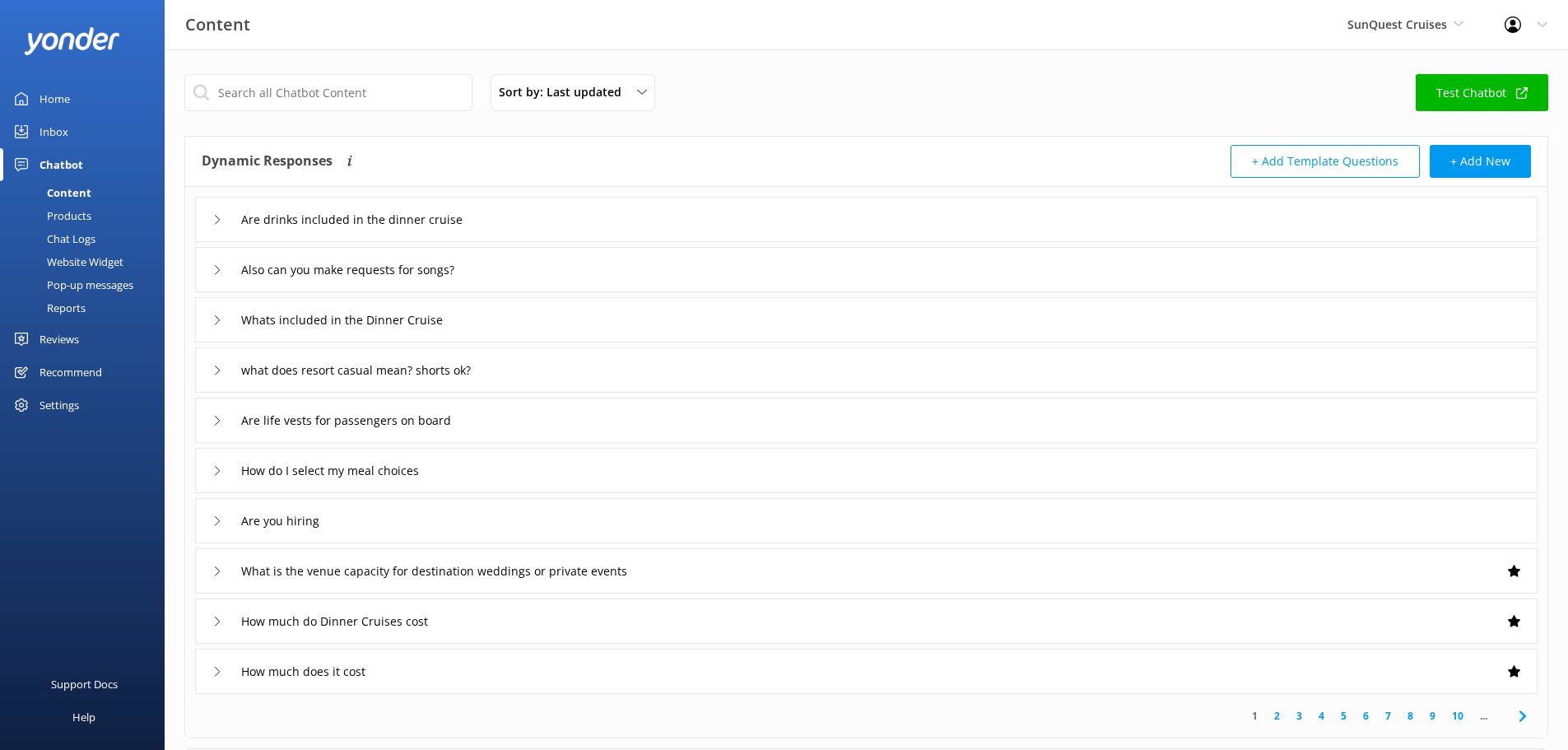
click at [61, 136] on div "Inbox" at bounding box center [54, 131] width 29 height 33
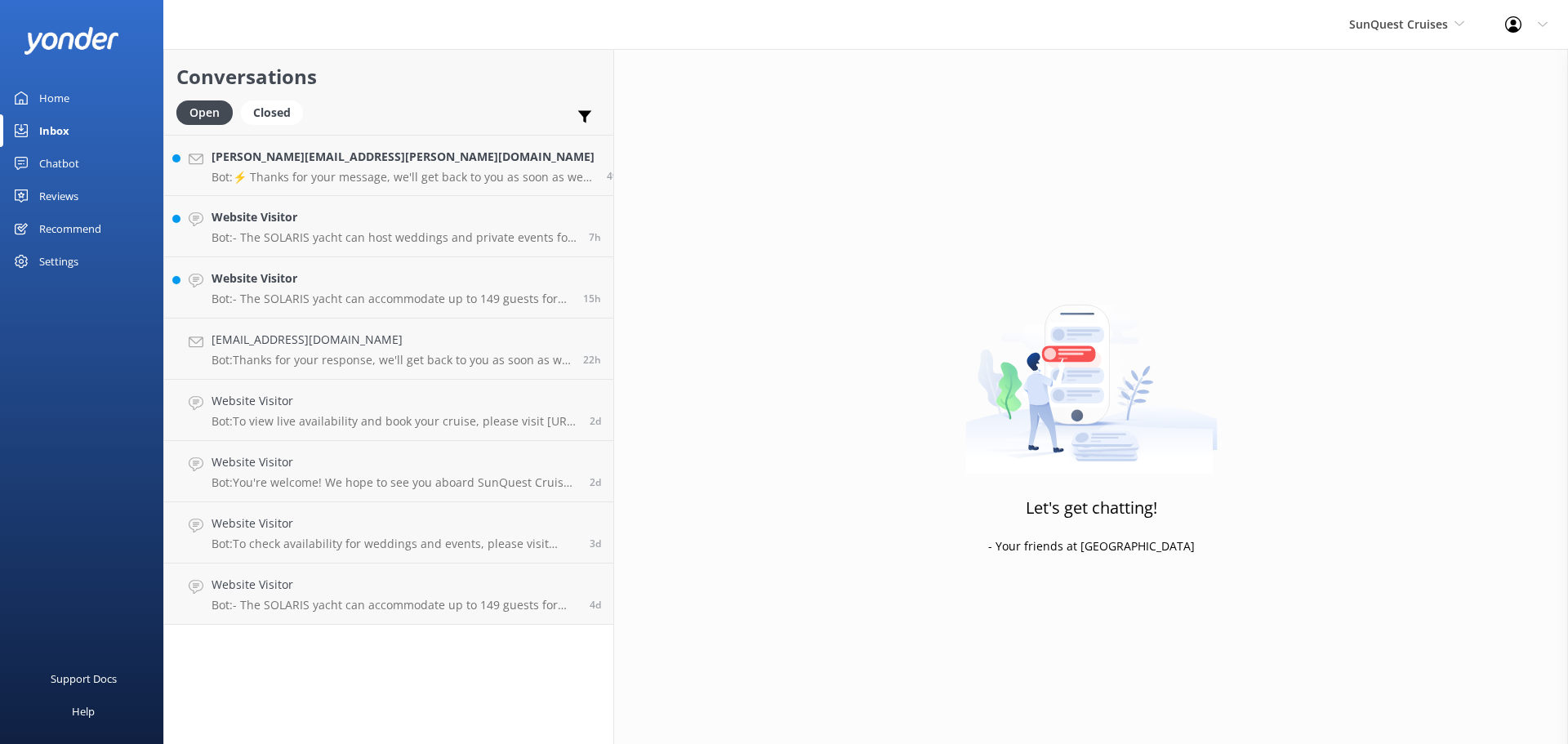
click at [347, 160] on h4 "[PERSON_NAME][EMAIL_ADDRESS][PERSON_NAME][DOMAIN_NAME]" at bounding box center [403, 157] width 383 height 18
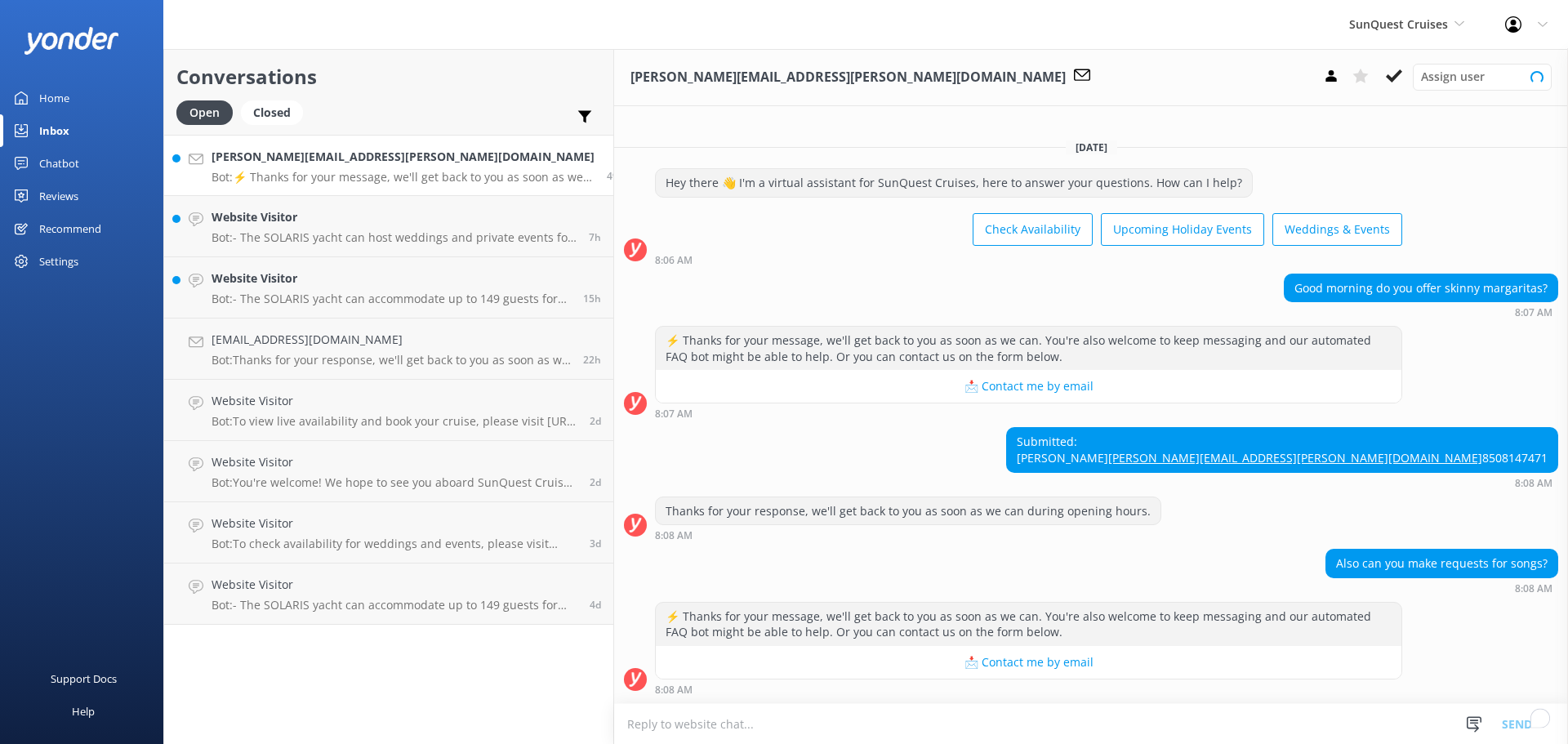
scroll to position [12, 0]
